Goal: Task Accomplishment & Management: Complete application form

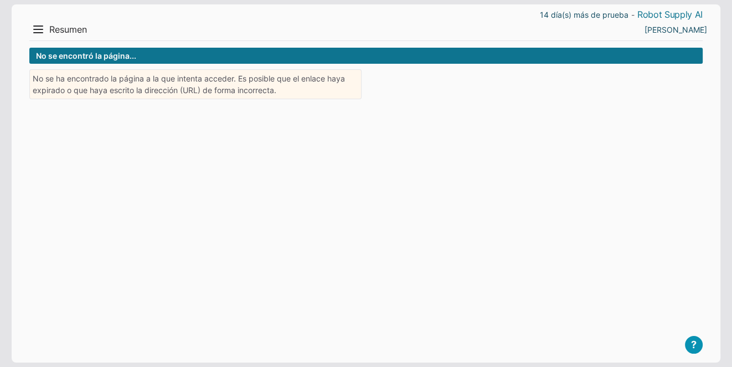
click at [654, 15] on link "Robot Supply AI" at bounding box center [670, 15] width 65 height 12
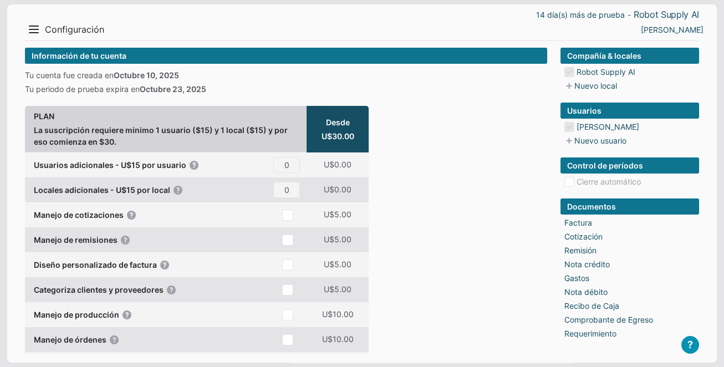
scroll to position [7, 0]
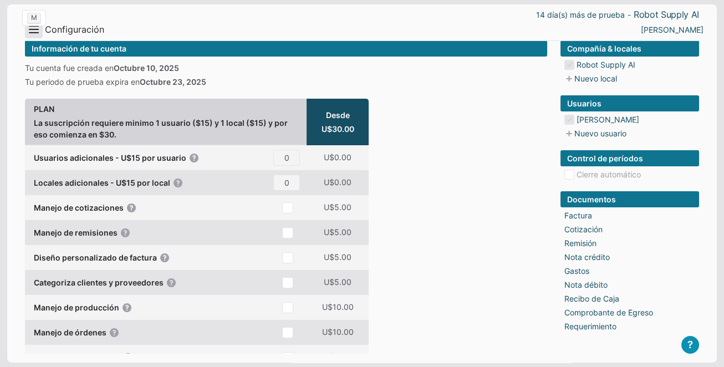
click at [37, 34] on button "Menu" at bounding box center [34, 29] width 18 height 18
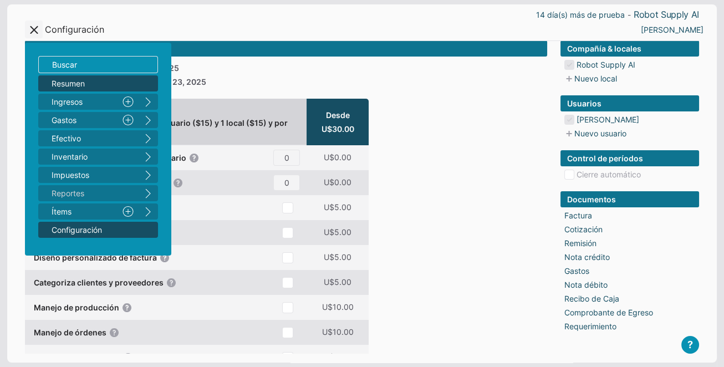
click at [68, 84] on span "Resumen" at bounding box center [93, 84] width 82 height 12
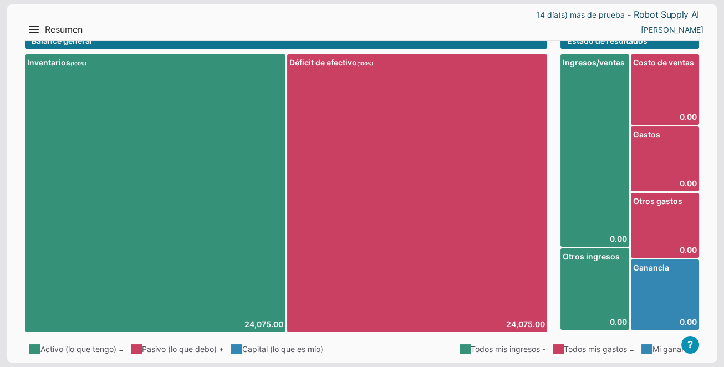
scroll to position [11, 0]
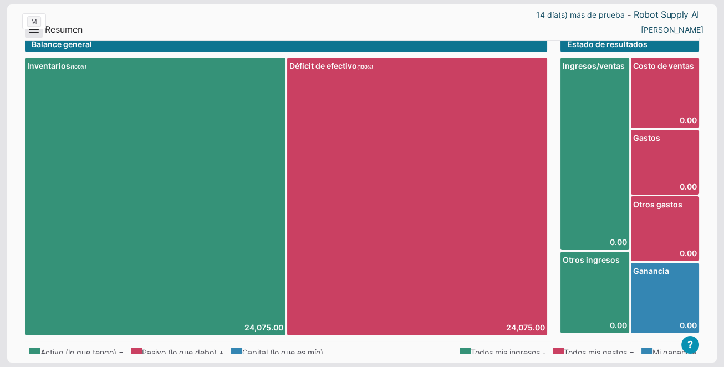
click at [33, 32] on button "Menu" at bounding box center [34, 29] width 18 height 18
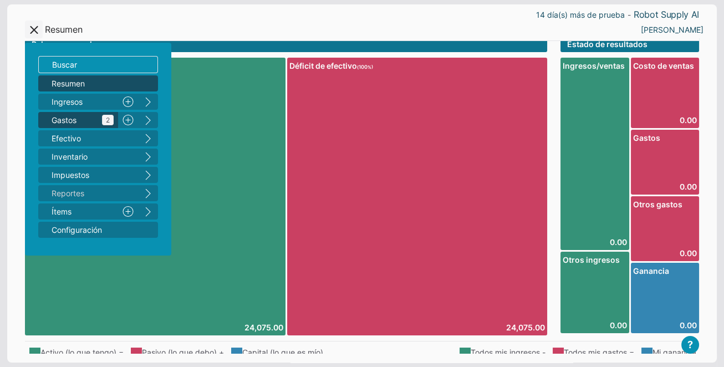
click at [79, 115] on span "Gastos 2" at bounding box center [83, 120] width 62 height 12
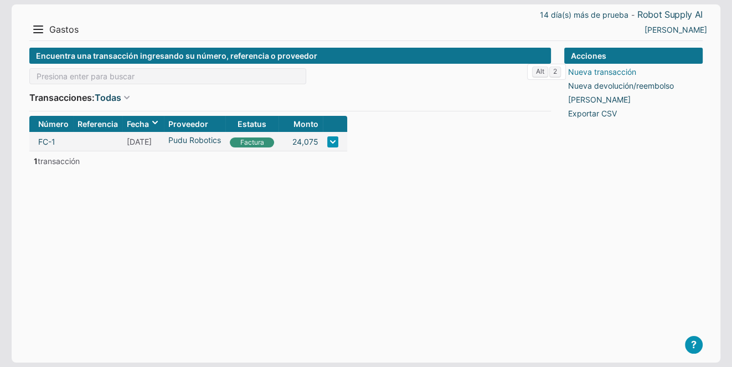
click at [622, 76] on link "Nueva transacción" at bounding box center [602, 72] width 68 height 12
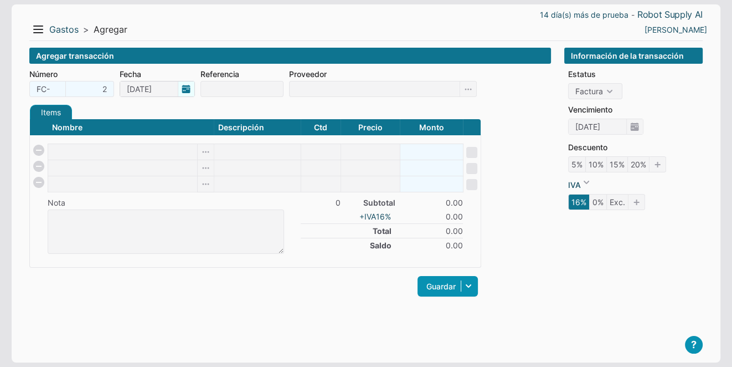
click at [183, 93] on span "[DATE]" at bounding box center [157, 89] width 75 height 16
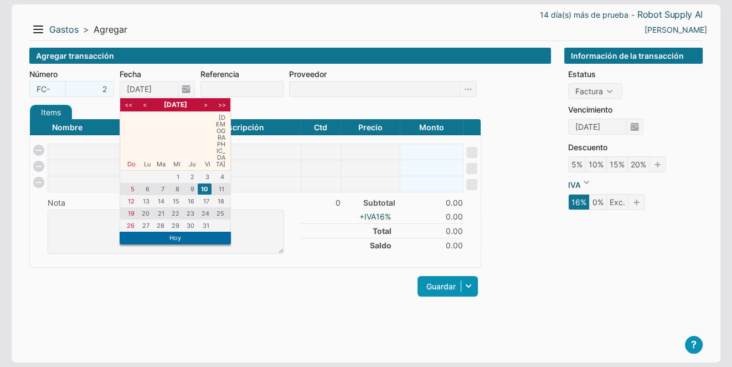
click at [148, 106] on li "<" at bounding box center [145, 105] width 14 height 10
click at [163, 208] on li "23" at bounding box center [160, 213] width 14 height 11
type input "[DATE]"
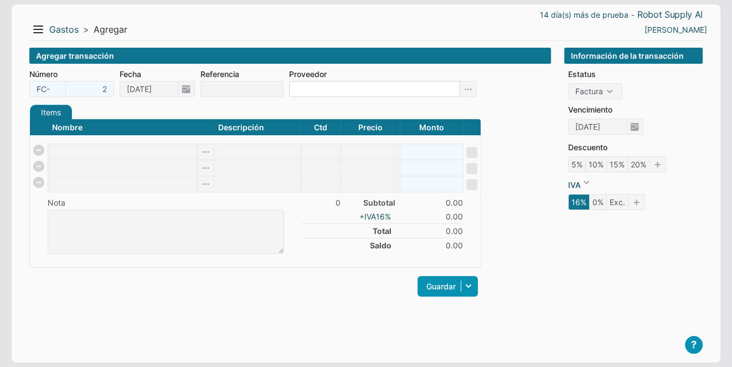
click at [298, 85] on input at bounding box center [374, 89] width 171 height 16
type input "Wallmart Supercenter"
click at [466, 93] on icon at bounding box center [468, 89] width 17 height 16
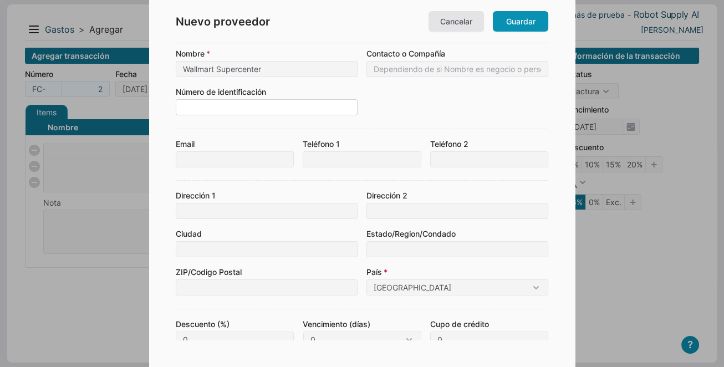
click at [213, 107] on input at bounding box center [267, 107] width 182 height 16
paste input "ID #: 7V0Q57112MSZ"
click at [201, 107] on input "ID #: 7V0Q57112MSZ" at bounding box center [267, 107] width 182 height 16
type input "7V0Q57112MSZ"
click at [446, 117] on form "Nombre Wallmart Supercenter Contacto o Compañía Número de identificación 7V0Q57…" at bounding box center [362, 238] width 372 height 380
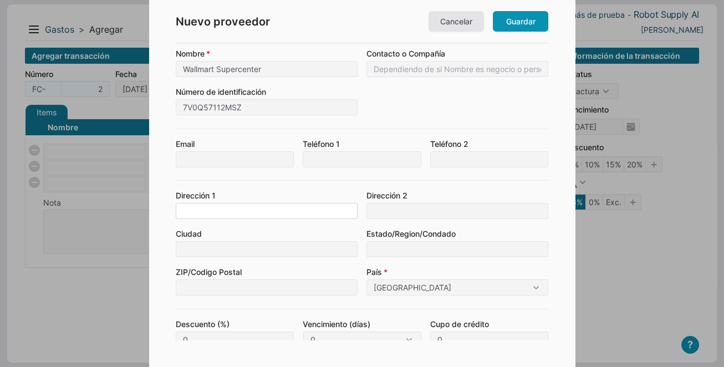
click at [211, 212] on input at bounding box center [267, 211] width 182 height 16
type input "[STREET_ADDRESS]"
click at [189, 252] on input at bounding box center [267, 249] width 182 height 16
type input "[GEOGRAPHIC_DATA]"
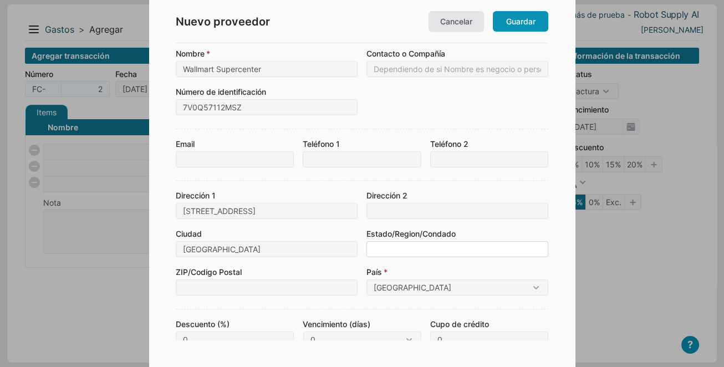
click at [386, 254] on input at bounding box center [457, 249] width 182 height 16
type input "[US_STATE]"
click at [203, 281] on input at bounding box center [267, 287] width 182 height 16
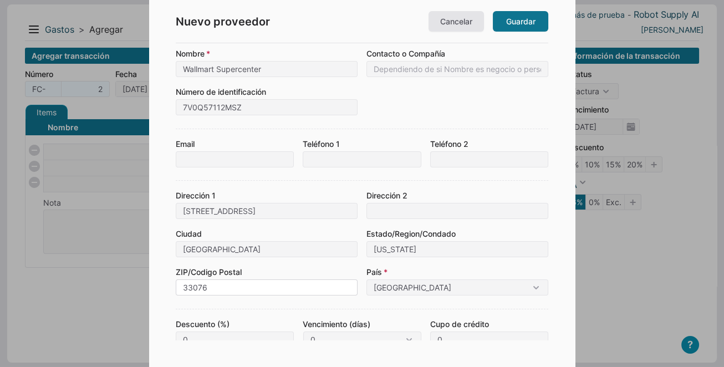
type input "33076"
click at [514, 18] on link "Guardar" at bounding box center [520, 21] width 55 height 20
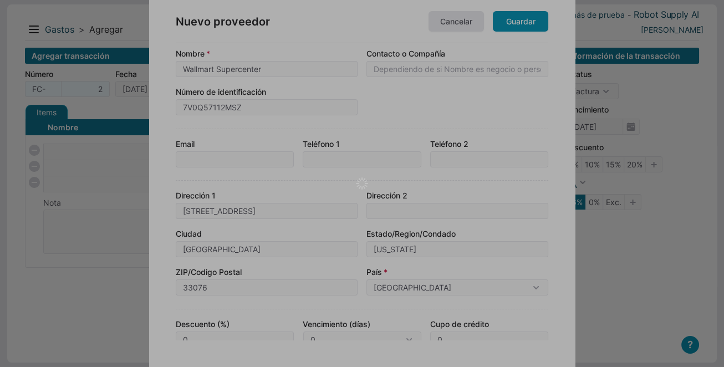
click at [456, 24] on div at bounding box center [362, 183] width 724 height 367
click at [454, 28] on div at bounding box center [362, 183] width 724 height 367
click at [625, 238] on div at bounding box center [362, 183] width 724 height 367
